Goal: Navigation & Orientation: Find specific page/section

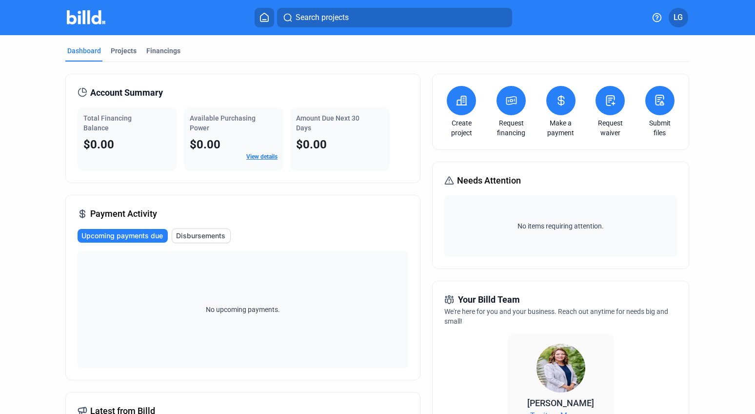
click at [732, 193] on div "Dashboard Projects Financings Account Summary Total Financing Balance $0.00 Ava…" at bounding box center [377, 362] width 755 height 655
click at [725, 162] on div "Dashboard Projects Financings Account Summary Total Financing Balance $0.00 Ava…" at bounding box center [377, 362] width 755 height 655
click at [727, 264] on div "Dashboard Projects Financings Account Summary Total Financing Balance $0.00 Ava…" at bounding box center [377, 362] width 755 height 655
click at [119, 51] on div "Projects" at bounding box center [124, 51] width 26 height 10
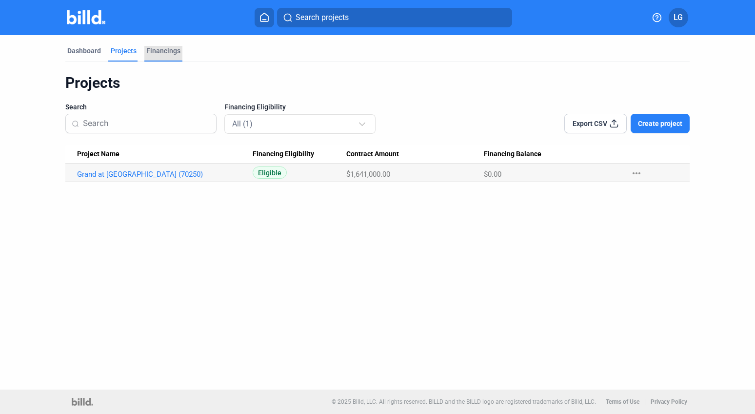
click at [155, 49] on div "Financings" at bounding box center [163, 51] width 34 height 10
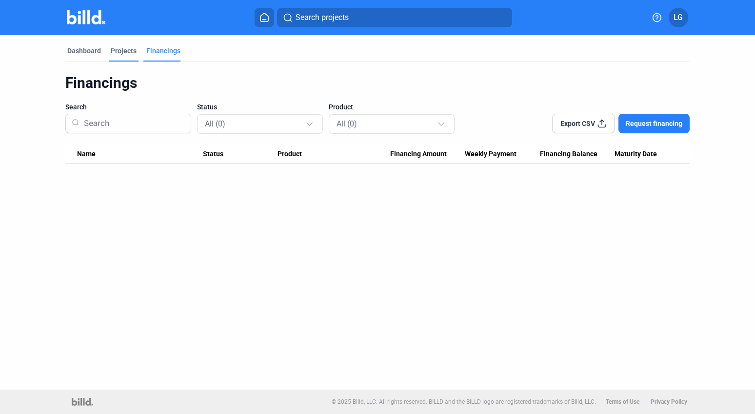
click at [129, 50] on div "Projects" at bounding box center [124, 51] width 26 height 10
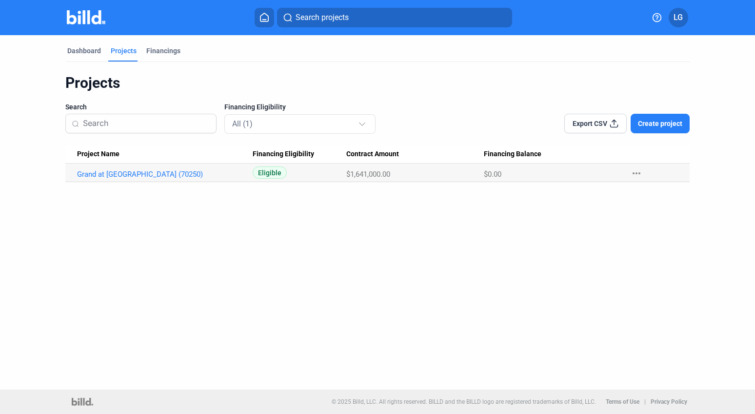
click at [153, 76] on div "Projects" at bounding box center [377, 83] width 625 height 19
click at [160, 53] on div "Financings" at bounding box center [163, 51] width 34 height 10
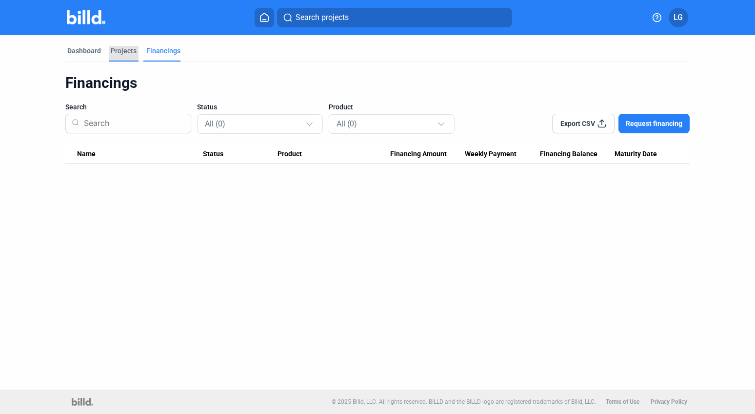
click at [115, 46] on div "Projects" at bounding box center [124, 51] width 26 height 10
